Goal: Find specific page/section

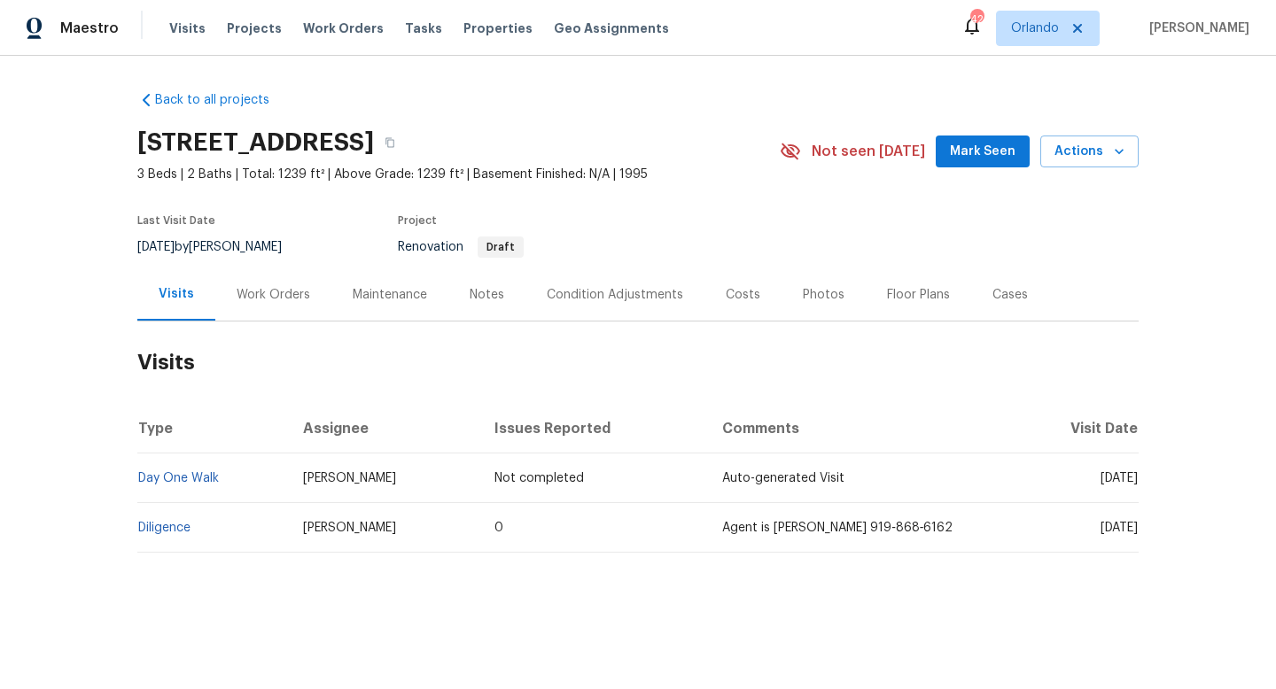
click at [263, 292] on div "Work Orders" at bounding box center [274, 295] width 74 height 18
